Goal: Transaction & Acquisition: Purchase product/service

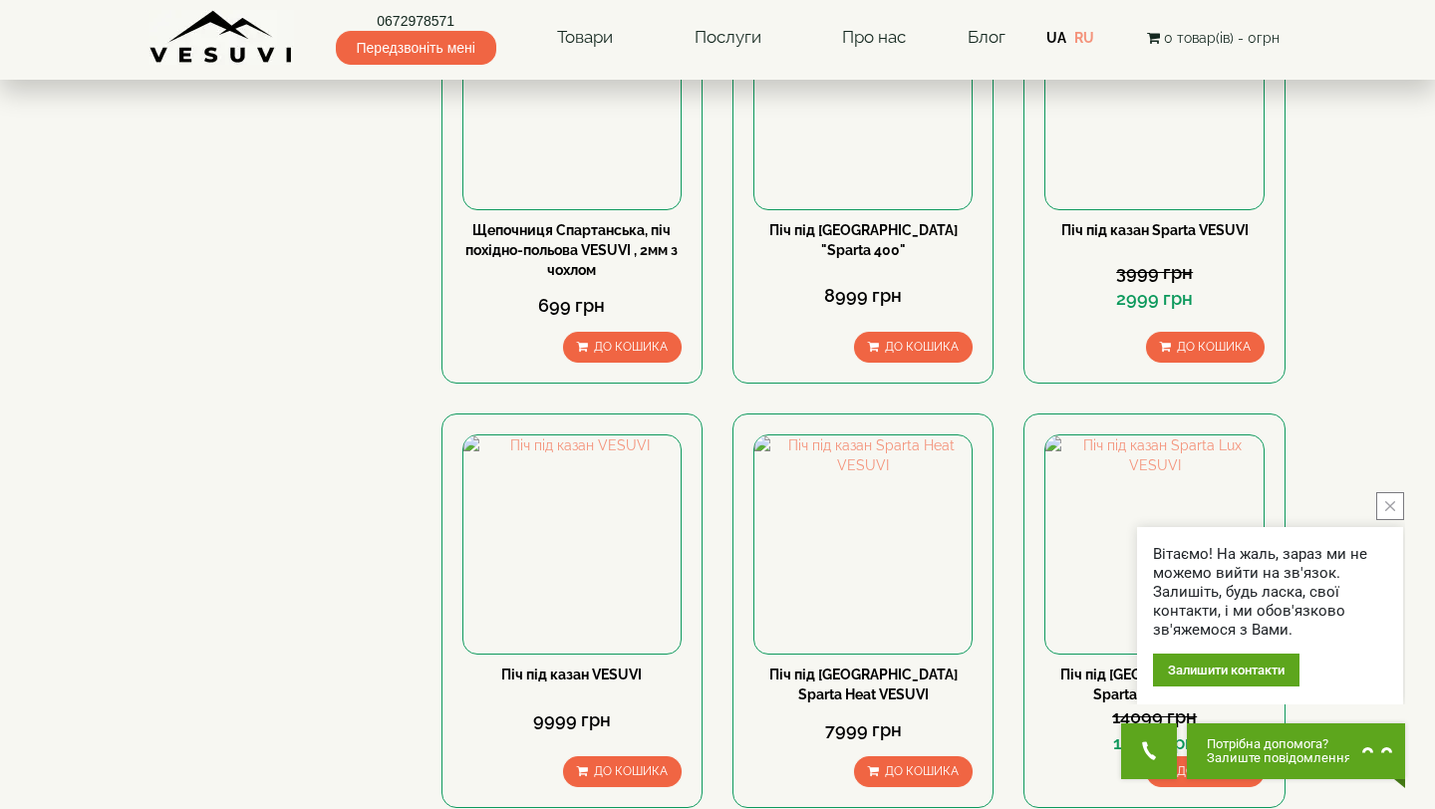
scroll to position [156, 0]
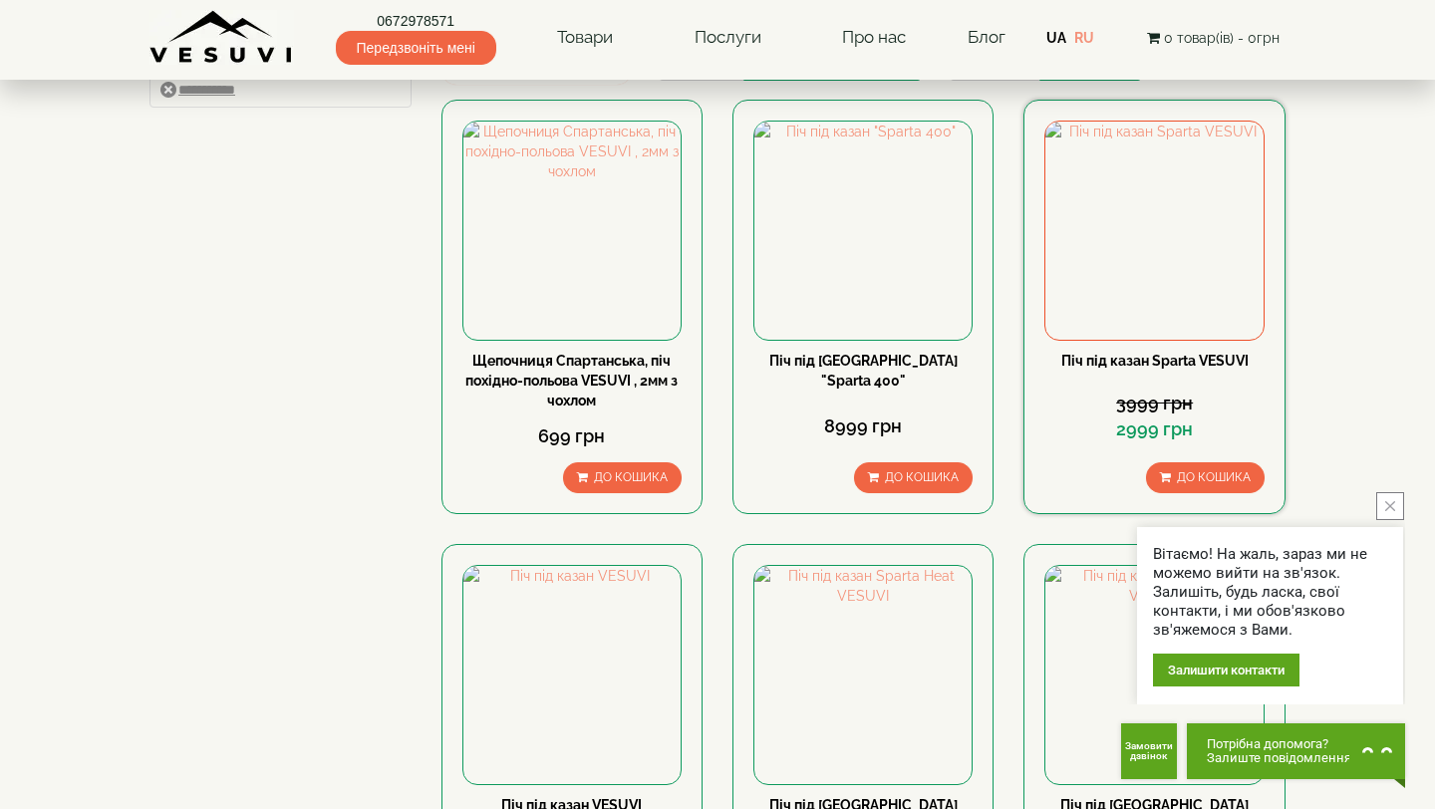
click at [1185, 365] on link "Піч під казан Sparta VESUVI" at bounding box center [1155, 361] width 187 height 16
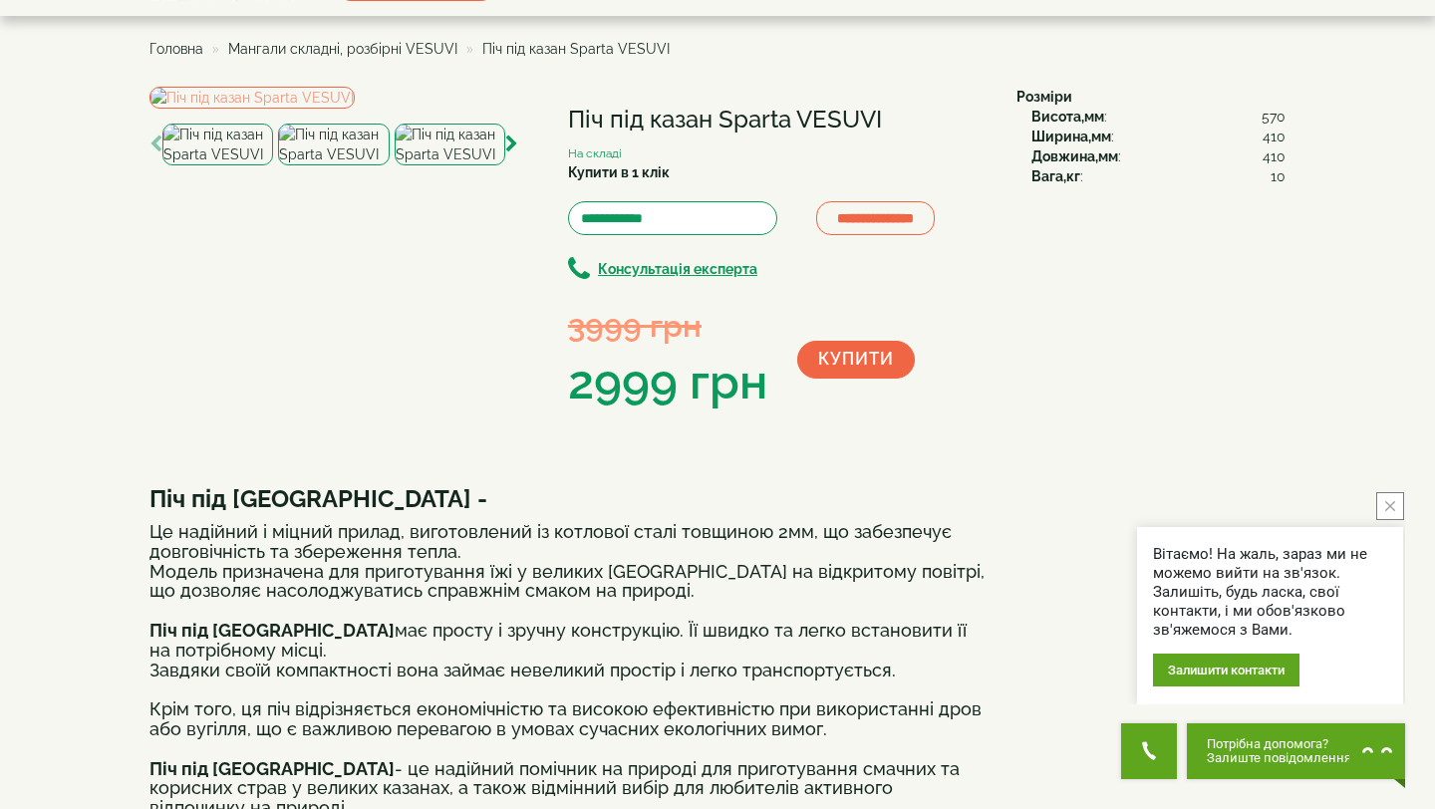
scroll to position [40, 0]
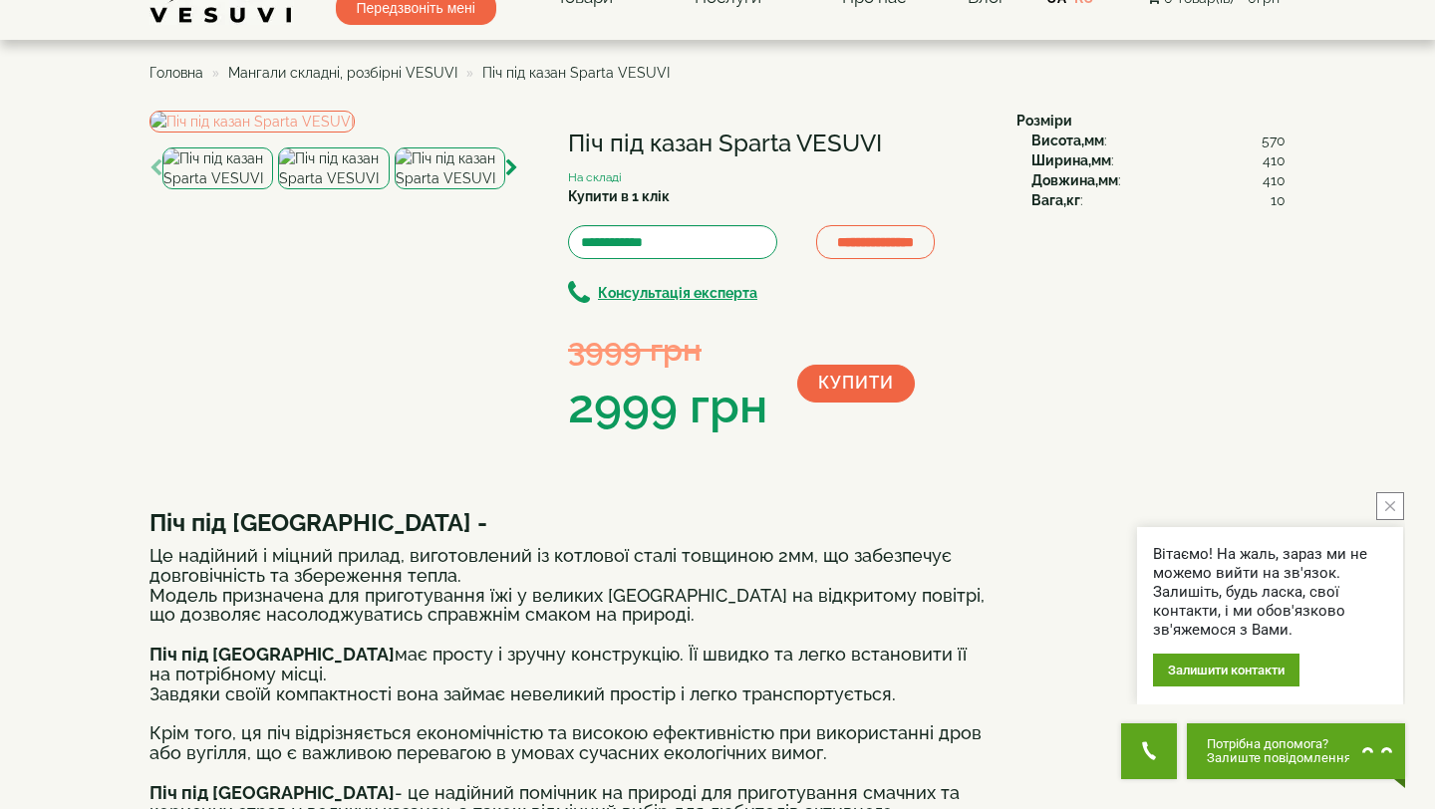
click at [343, 189] on img at bounding box center [333, 169] width 111 height 42
click at [437, 189] on img at bounding box center [450, 169] width 111 height 42
click at [506, 177] on icon "button" at bounding box center [511, 168] width 13 height 18
